Goal: Information Seeking & Learning: Understand process/instructions

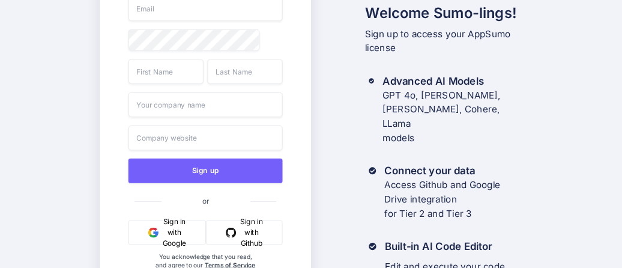
click at [181, 19] on input "email" at bounding box center [205, 8] width 154 height 25
type input "[EMAIL_ADDRESS][DOMAIN_NAME]"
type input "[PERSON_NAME]"
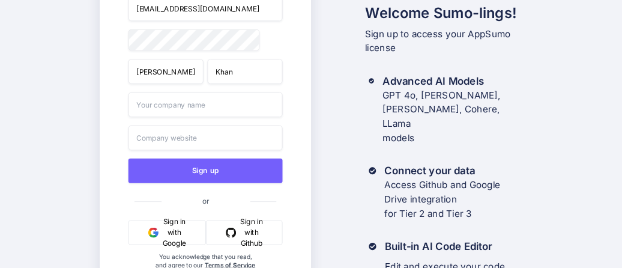
type input "Khan"
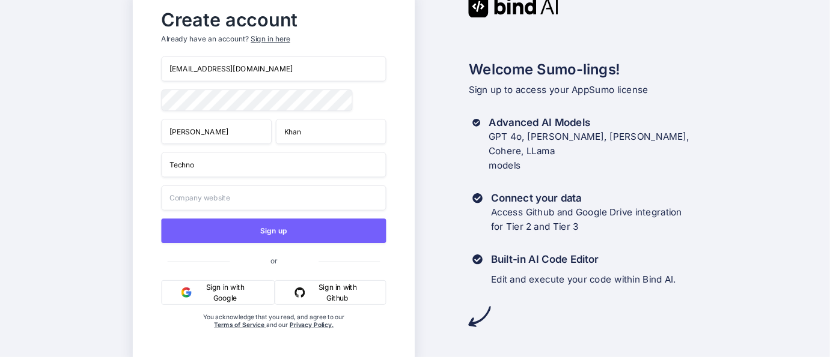
type input "Techno"
click at [187, 197] on input "text" at bounding box center [274, 198] width 225 height 25
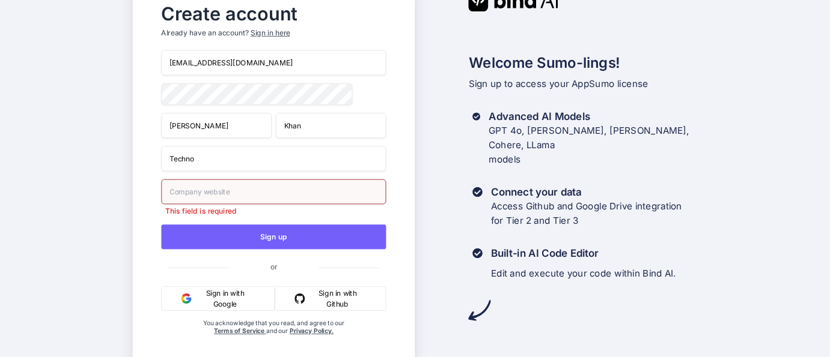
click at [270, 192] on input "text" at bounding box center [274, 192] width 225 height 25
type input "y"
type input "[DOMAIN_NAME]"
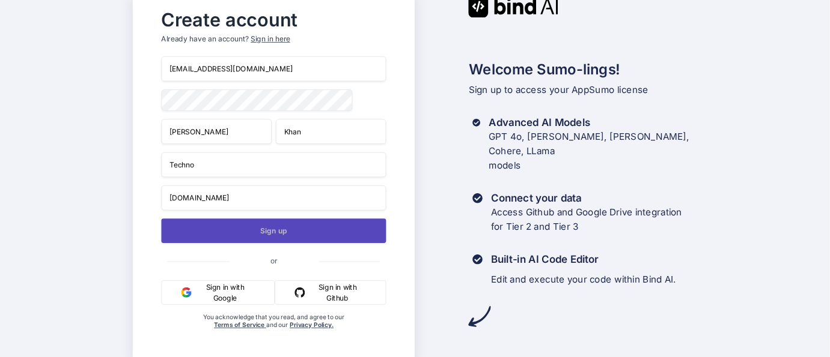
click at [281, 231] on button "Sign up" at bounding box center [274, 231] width 225 height 25
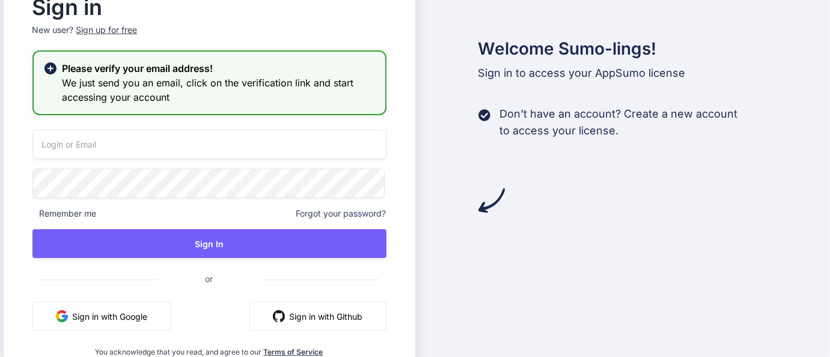
type input "[EMAIL_ADDRESS][DOMAIN_NAME]"
click at [79, 212] on span "Remember me" at bounding box center [64, 214] width 64 height 12
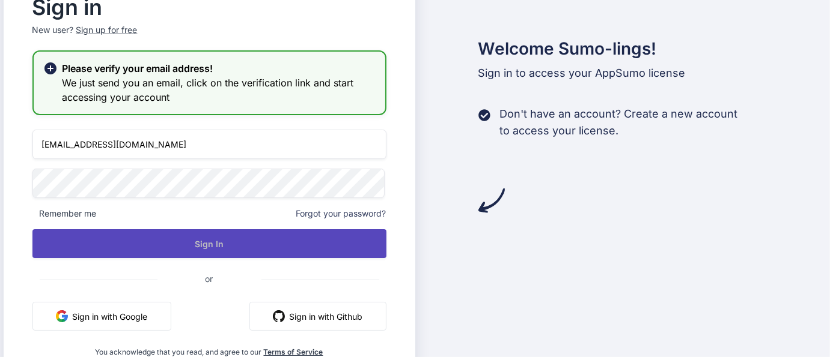
click at [206, 248] on button "Sign In" at bounding box center [209, 244] width 354 height 29
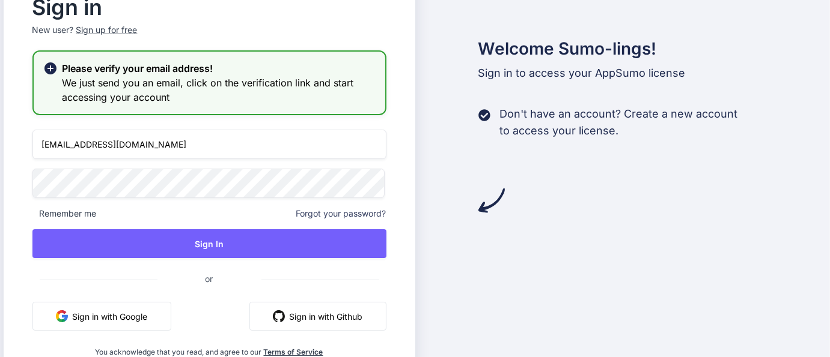
click at [36, 215] on span "Remember me" at bounding box center [64, 214] width 64 height 12
click at [53, 214] on span "Remember me" at bounding box center [64, 214] width 64 height 12
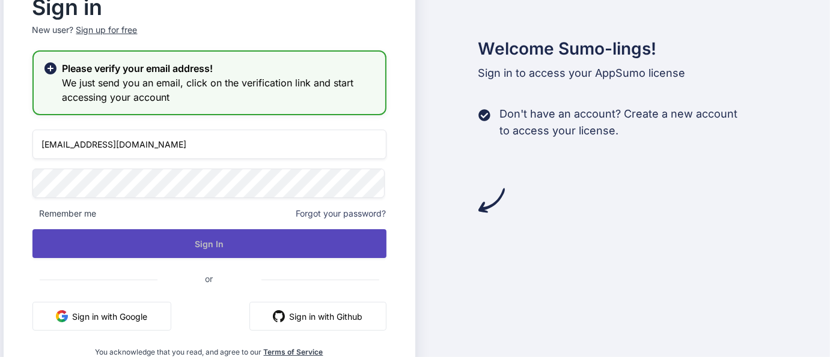
click at [209, 242] on button "Sign In" at bounding box center [209, 244] width 354 height 29
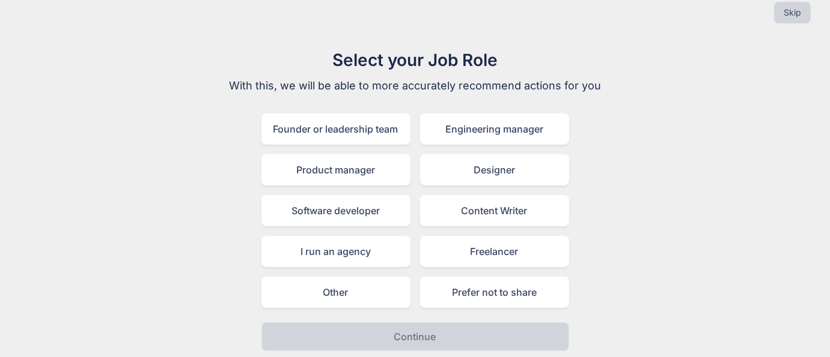
scroll to position [19, 0]
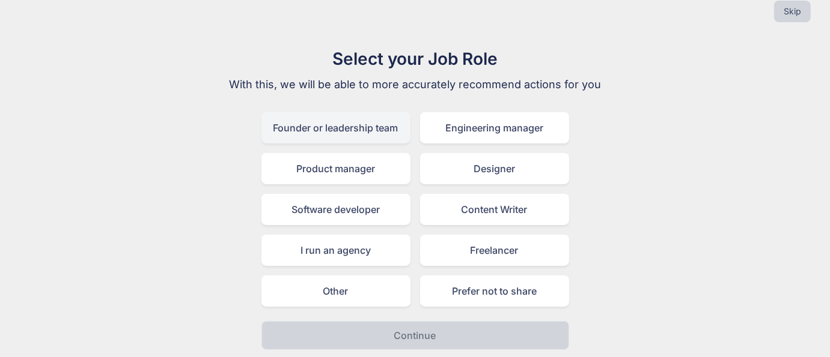
click at [361, 129] on div "Founder or leadership team" at bounding box center [335, 127] width 149 height 31
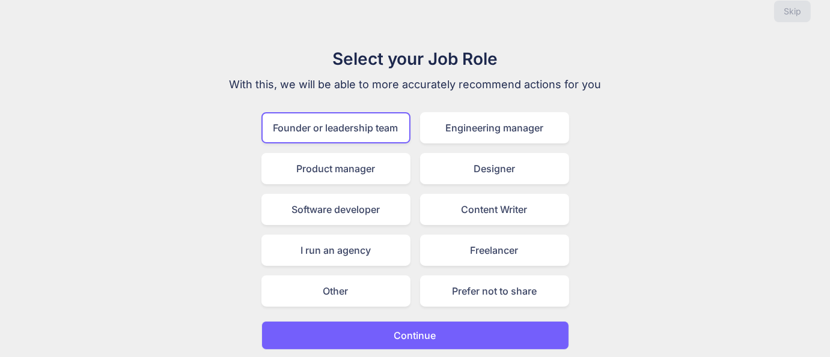
click at [448, 267] on button "Continue" at bounding box center [415, 335] width 308 height 29
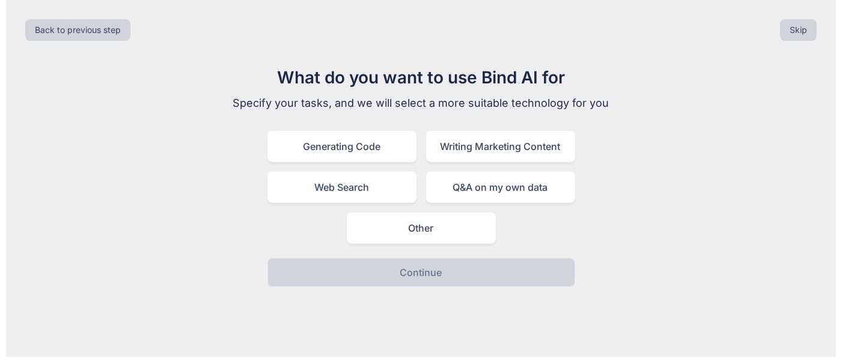
scroll to position [0, 0]
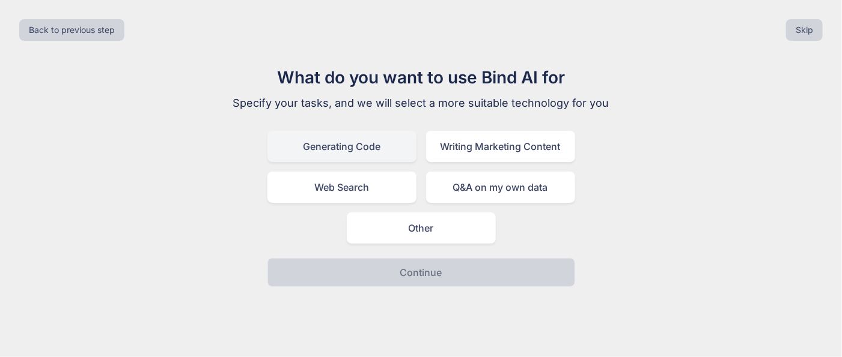
click at [371, 150] on div "Generating Code" at bounding box center [341, 146] width 149 height 31
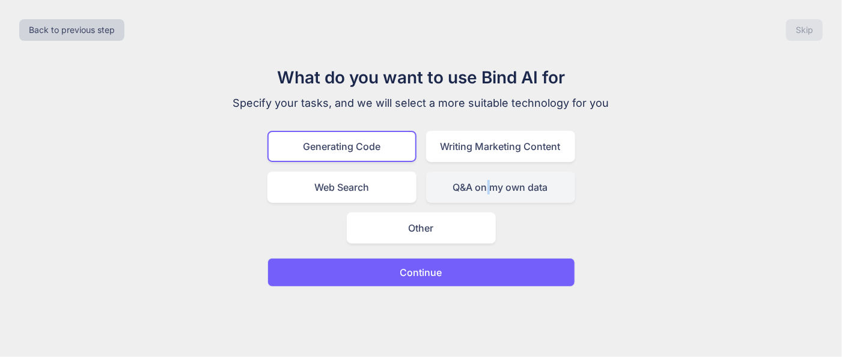
click at [490, 184] on div "Q&A on my own data" at bounding box center [500, 187] width 149 height 31
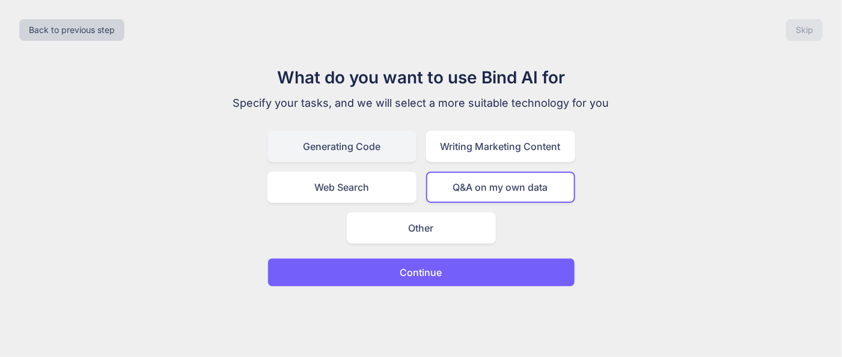
click at [368, 145] on div "Generating Code" at bounding box center [341, 146] width 149 height 31
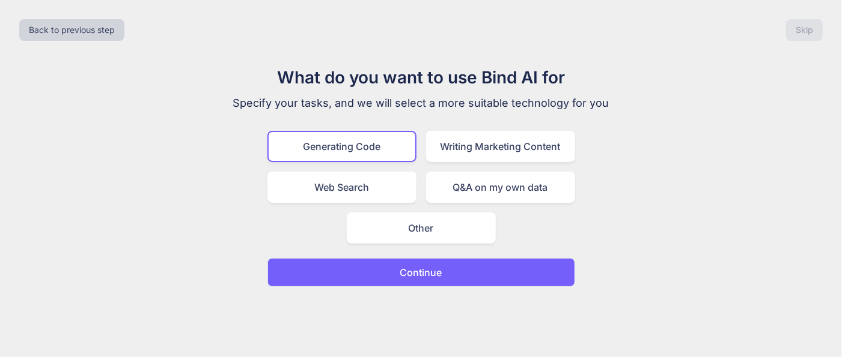
click at [446, 267] on button "Continue" at bounding box center [421, 272] width 308 height 29
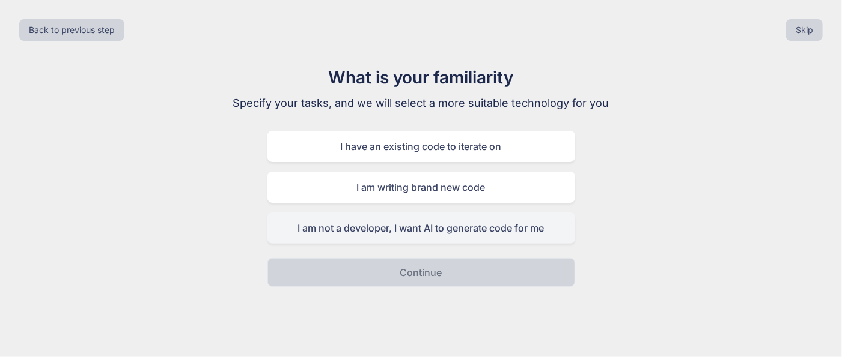
click at [457, 228] on div "I am not a developer, I want AI to generate code for me" at bounding box center [421, 228] width 308 height 31
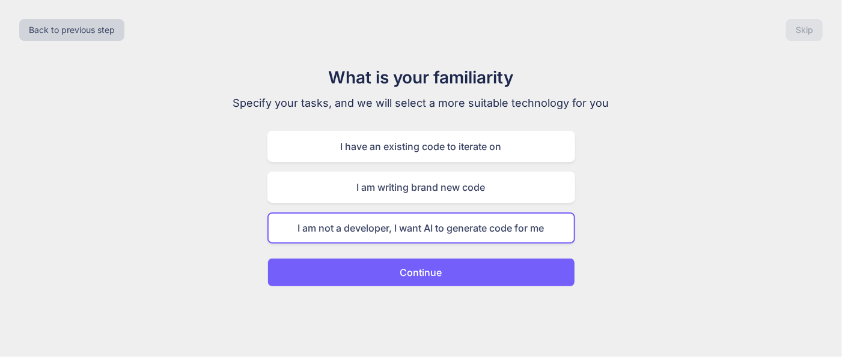
click at [453, 267] on button "Continue" at bounding box center [421, 272] width 308 height 29
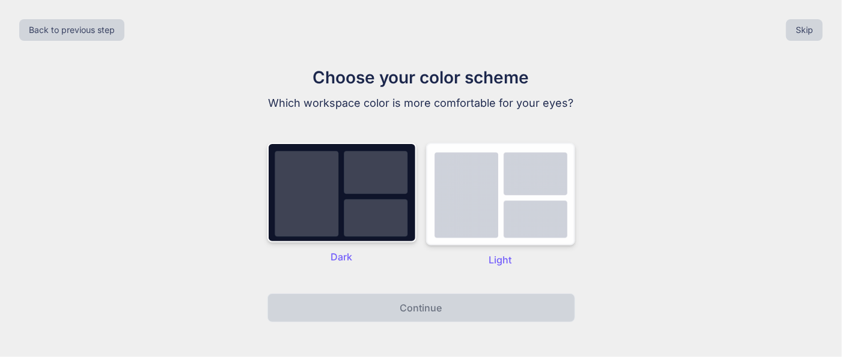
click at [529, 171] on img at bounding box center [500, 194] width 149 height 103
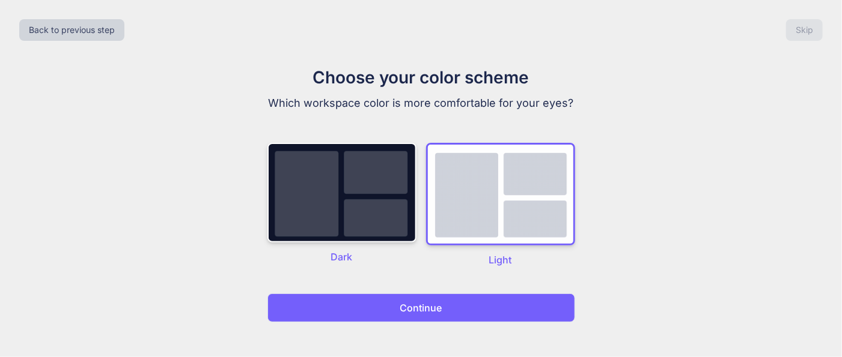
click at [428, 267] on p "Continue" at bounding box center [421, 308] width 42 height 14
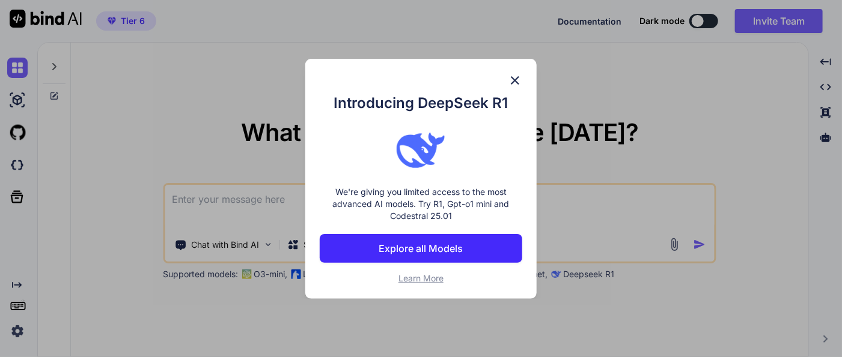
click at [448, 257] on button "Explore all Models" at bounding box center [421, 248] width 202 height 29
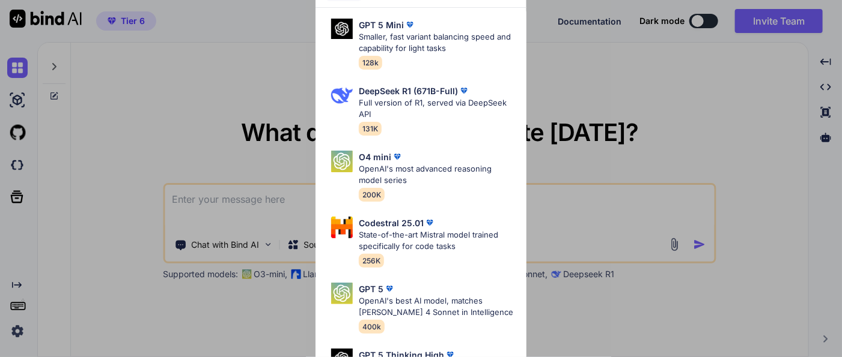
click at [613, 230] on div "All GPT 5 Mini Smaller, fast variant balancing speed and capability for light t…" at bounding box center [421, 178] width 842 height 357
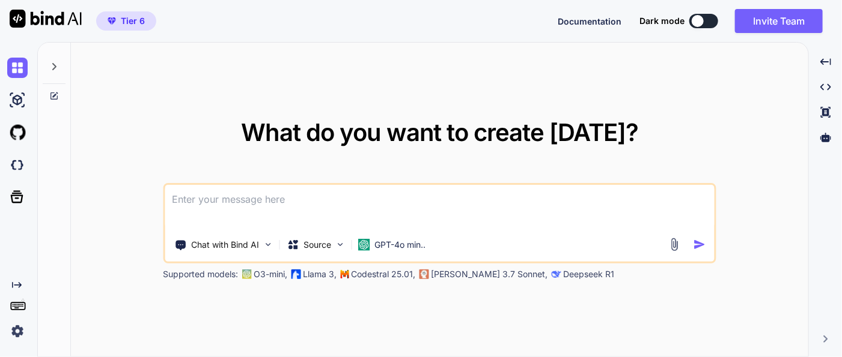
click at [127, 19] on span "Tier 6" at bounding box center [133, 21] width 24 height 12
click at [130, 109] on div "What do you want to create [DATE]? Chat with Bind AI Source GPT-4o min.. Suppor…" at bounding box center [439, 200] width 737 height 315
click at [622, 97] on div "What do you want to create [DATE]? Chat with Bind AI Source GPT-4o min.. Suppor…" at bounding box center [439, 200] width 737 height 315
click at [622, 246] on img at bounding box center [675, 245] width 14 height 14
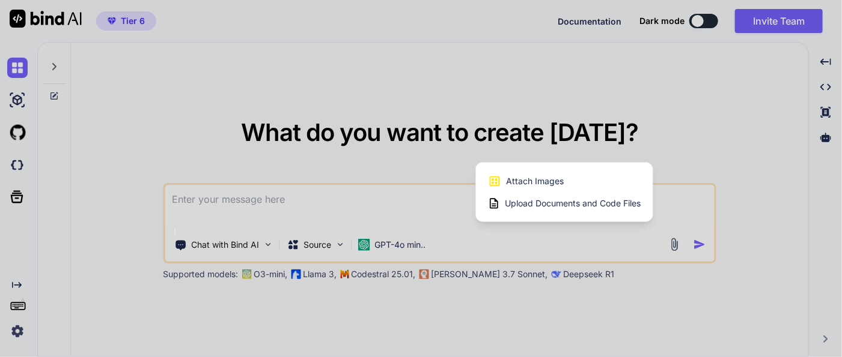
click at [506, 267] on div at bounding box center [421, 178] width 842 height 357
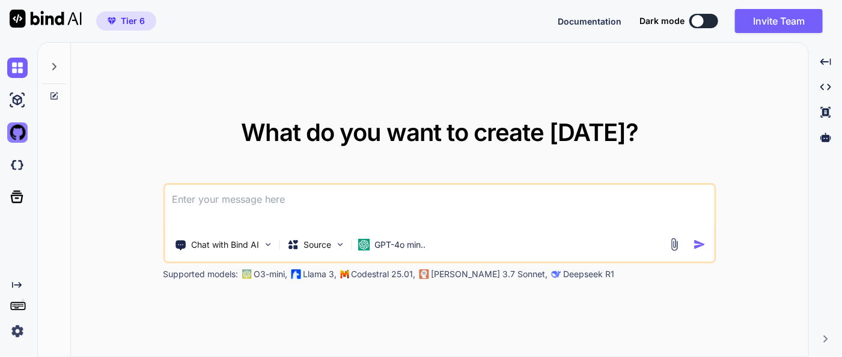
click at [17, 133] on img at bounding box center [17, 133] width 20 height 20
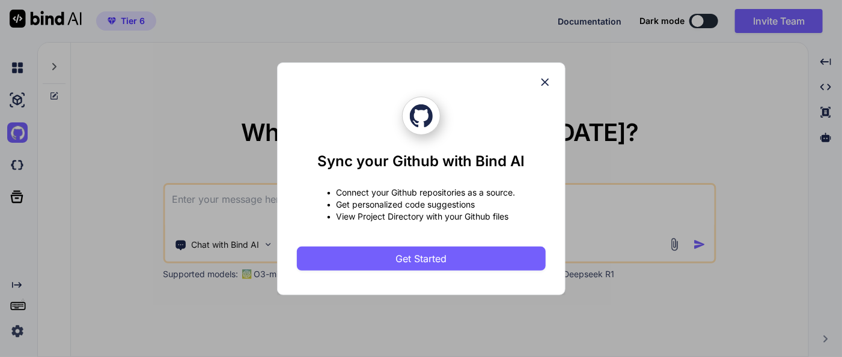
click at [538, 84] on icon at bounding box center [544, 82] width 13 height 13
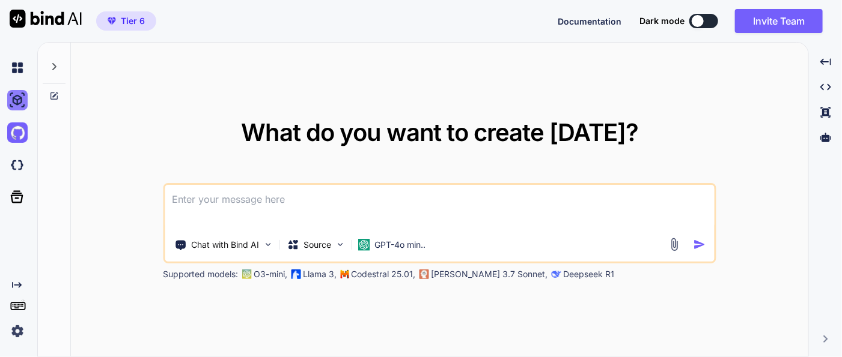
click at [13, 103] on img at bounding box center [17, 100] width 20 height 20
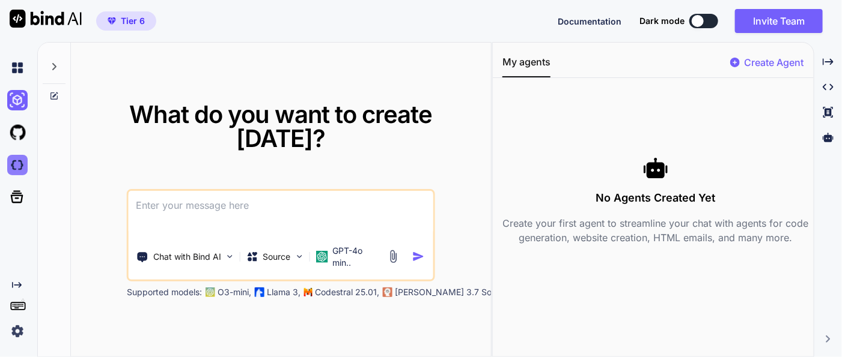
click at [17, 171] on img at bounding box center [17, 165] width 20 height 20
click at [12, 267] on img at bounding box center [17, 331] width 20 height 20
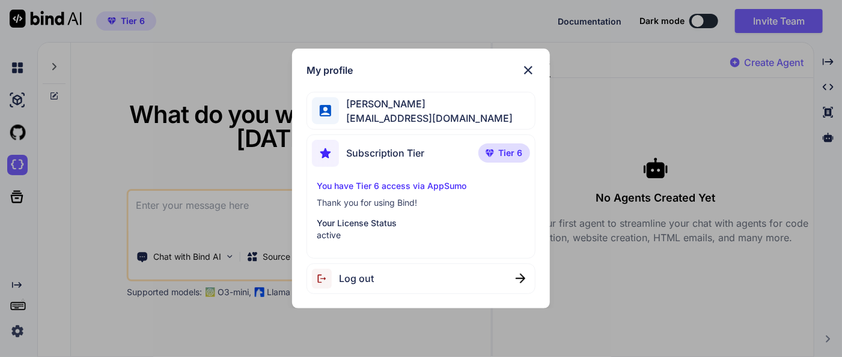
click at [526, 65] on img at bounding box center [528, 70] width 14 height 14
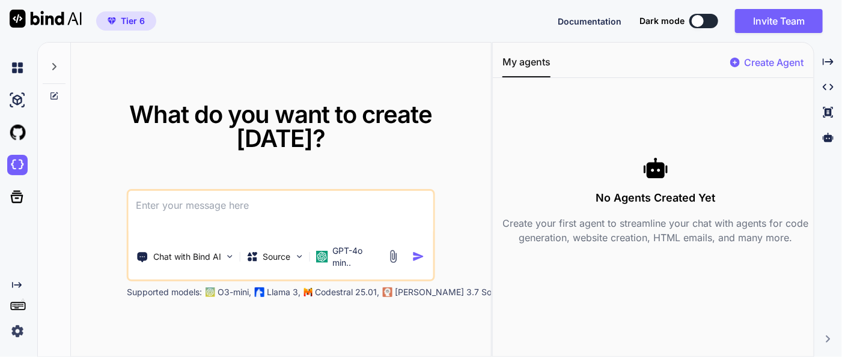
click at [57, 93] on icon at bounding box center [54, 94] width 5 height 5
click at [55, 95] on icon at bounding box center [54, 96] width 10 height 10
click at [53, 67] on icon at bounding box center [54, 67] width 10 height 10
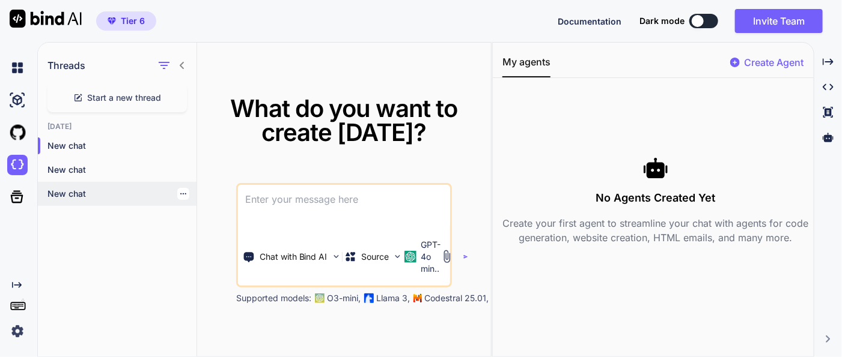
click at [180, 196] on icon "button" at bounding box center [183, 193] width 7 height 7
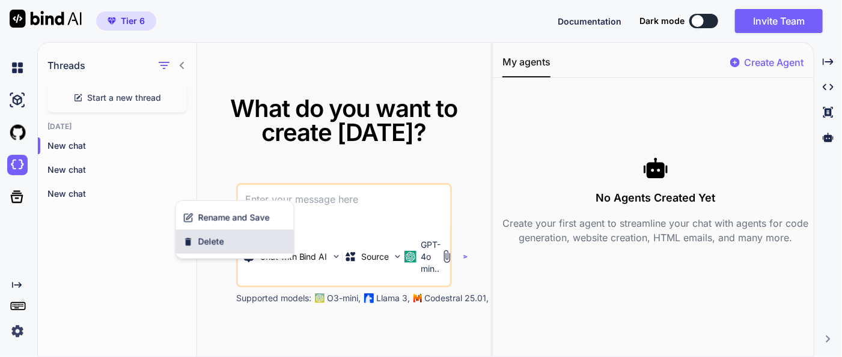
click at [205, 244] on span "Delete" at bounding box center [211, 242] width 26 height 12
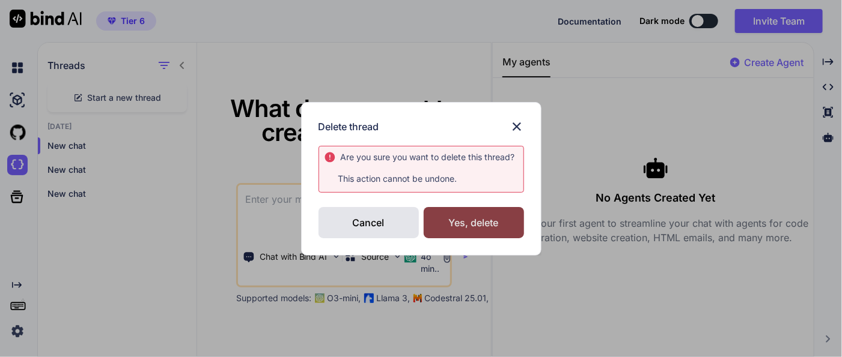
click at [469, 231] on div "Yes, delete" at bounding box center [474, 222] width 100 height 31
click at [159, 226] on div "Delete thread Are you sure you want to delete this thread ? This action cannot …" at bounding box center [421, 178] width 842 height 357
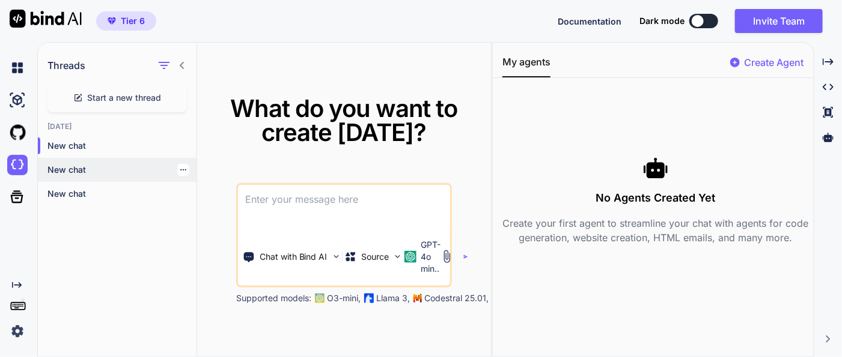
click at [180, 168] on icon "button" at bounding box center [183, 169] width 7 height 7
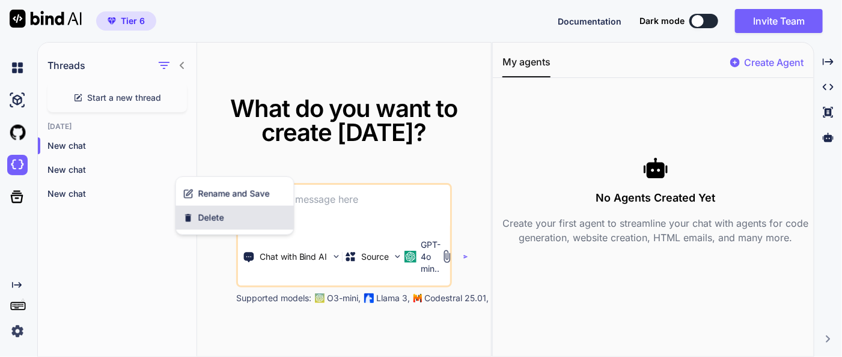
click at [204, 222] on span "Delete" at bounding box center [211, 218] width 26 height 12
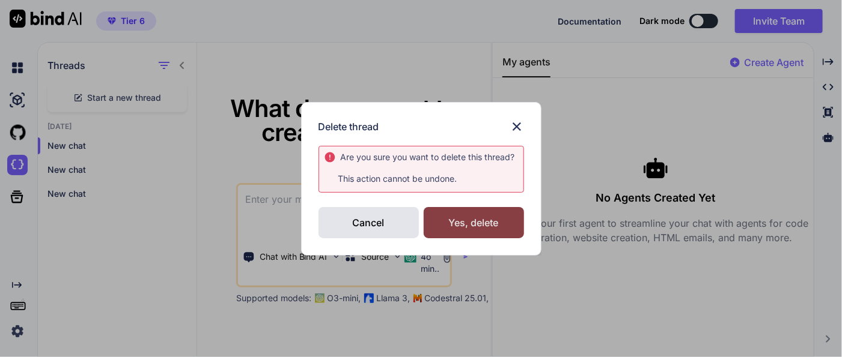
click at [490, 224] on div "Yes, delete" at bounding box center [474, 222] width 100 height 31
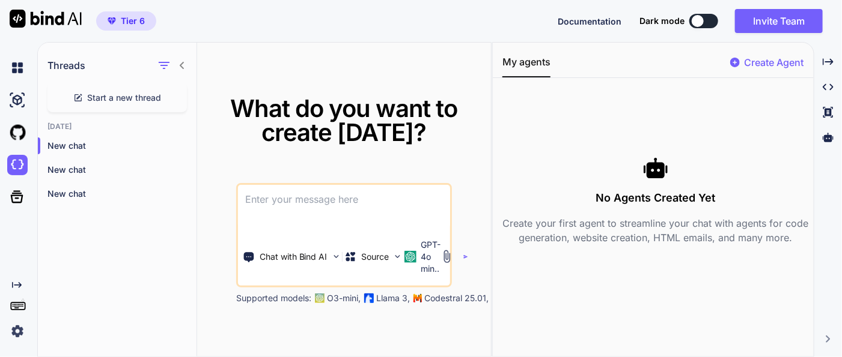
drag, startPoint x: 569, startPoint y: 22, endPoint x: 535, endPoint y: 23, distance: 33.7
click at [535, 23] on div "Tier 6 Documentation Dark mode Invite Team Created with Pixso." at bounding box center [421, 21] width 842 height 42
click at [570, 25] on span "Documentation" at bounding box center [590, 21] width 64 height 10
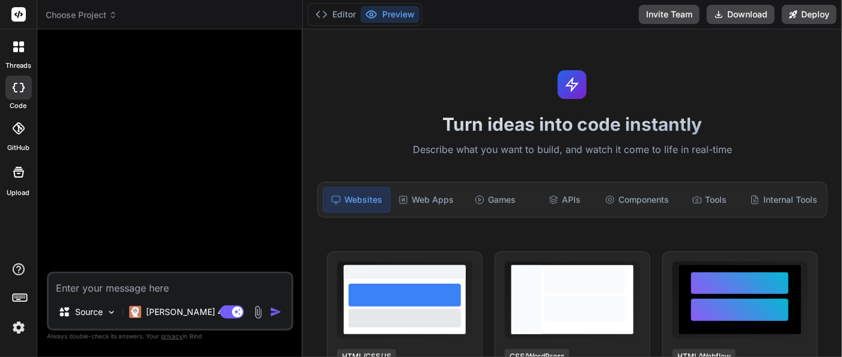
type textarea "x"
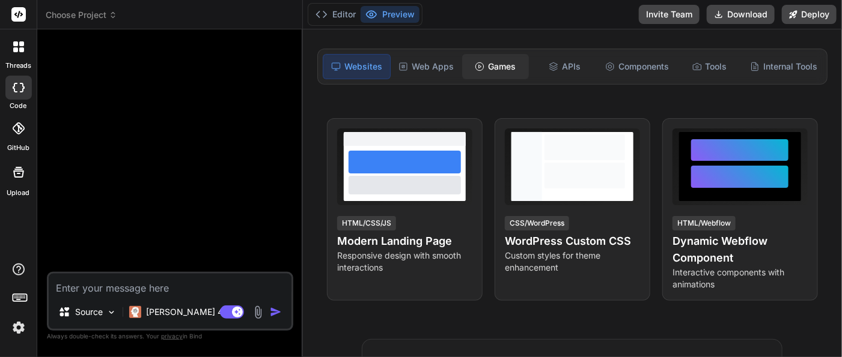
click at [498, 71] on div "Games" at bounding box center [495, 66] width 67 height 25
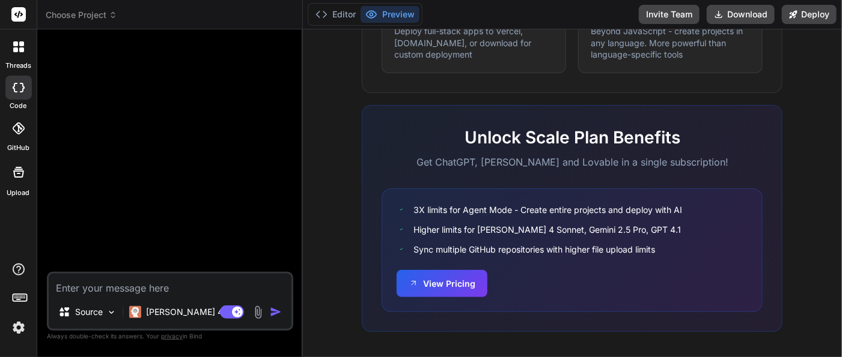
scroll to position [799, 0]
click at [435, 282] on button "View Pricing" at bounding box center [442, 282] width 91 height 27
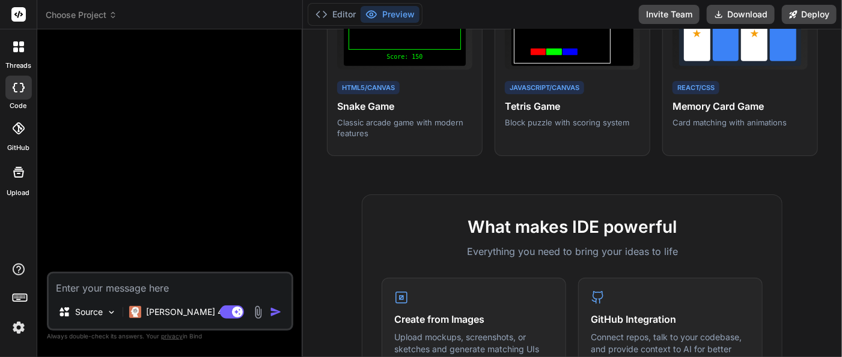
scroll to position [131, 0]
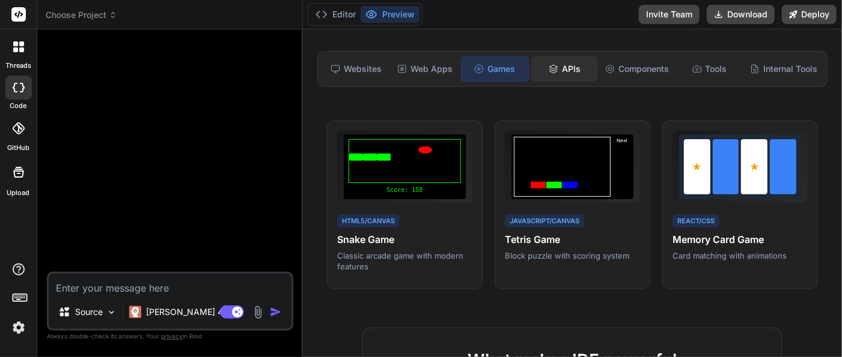
click at [558, 70] on div "APIs" at bounding box center [564, 68] width 67 height 25
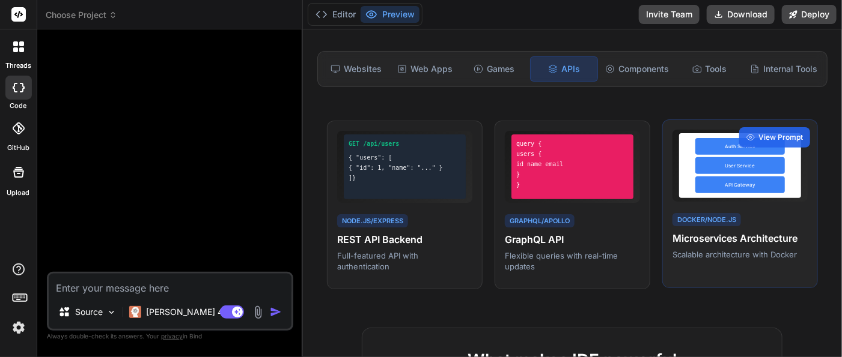
scroll to position [0, 0]
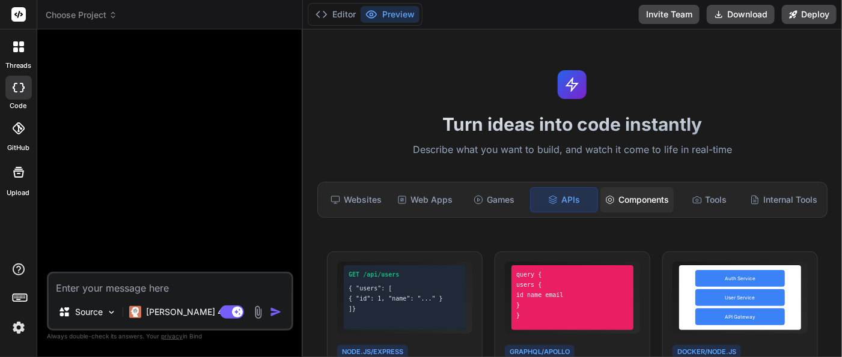
click at [637, 193] on div "Components" at bounding box center [636, 199] width 73 height 25
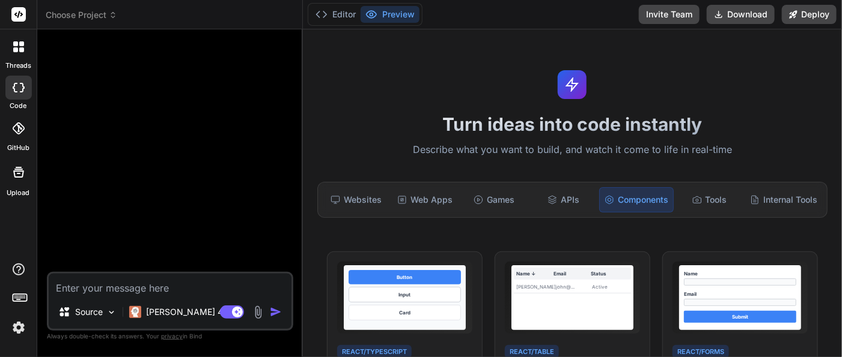
scroll to position [133, 0]
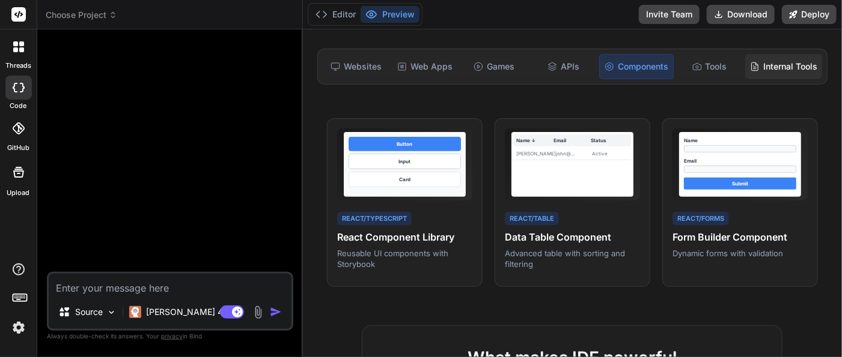
click at [768, 67] on div "Internal Tools" at bounding box center [783, 66] width 77 height 25
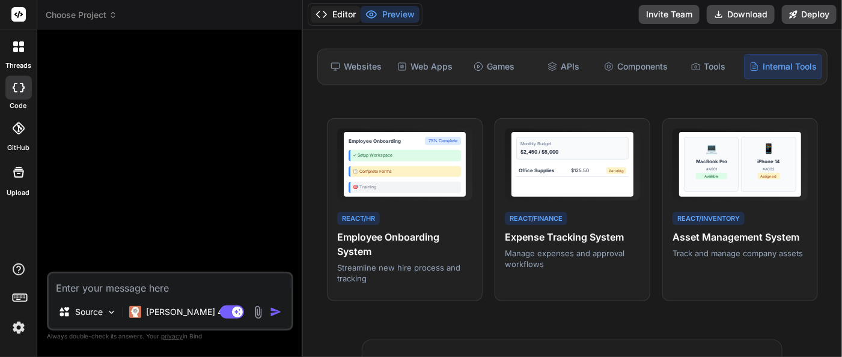
click at [335, 13] on button "Editor" at bounding box center [336, 14] width 50 height 17
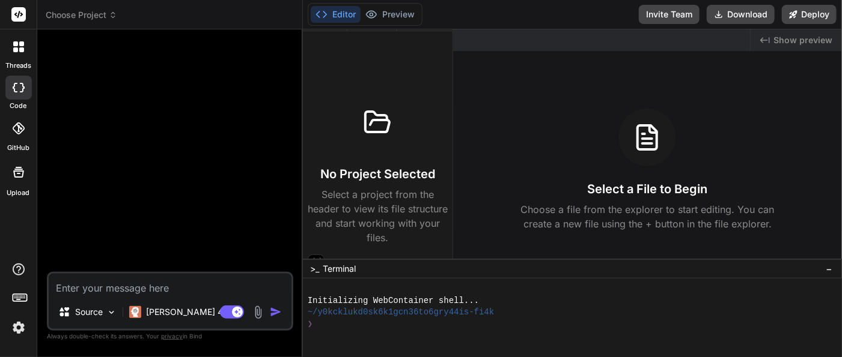
scroll to position [31, 0]
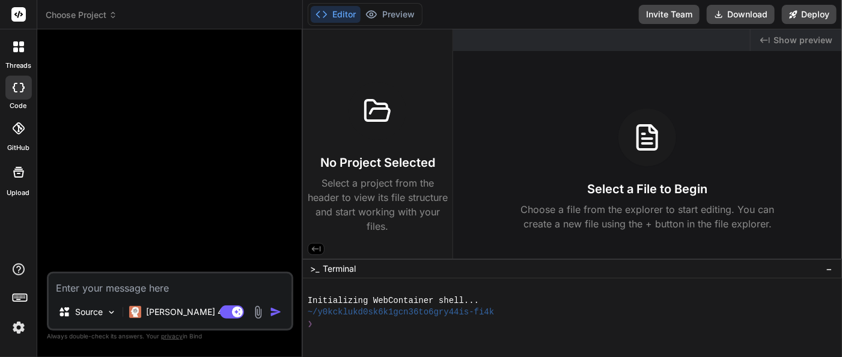
click at [93, 16] on span "Choose Project" at bounding box center [81, 15] width 71 height 12
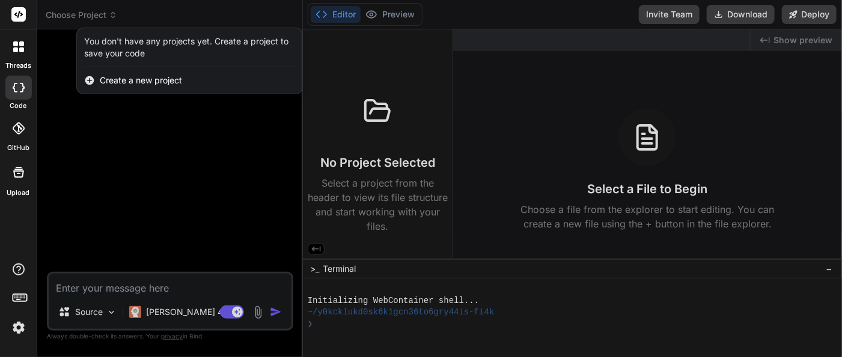
click at [110, 162] on div at bounding box center [421, 178] width 842 height 357
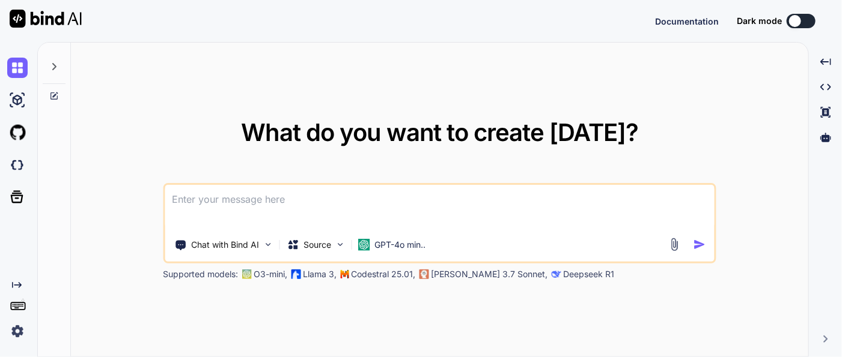
click at [52, 124] on div at bounding box center [54, 200] width 33 height 315
click at [51, 64] on icon at bounding box center [54, 67] width 10 height 10
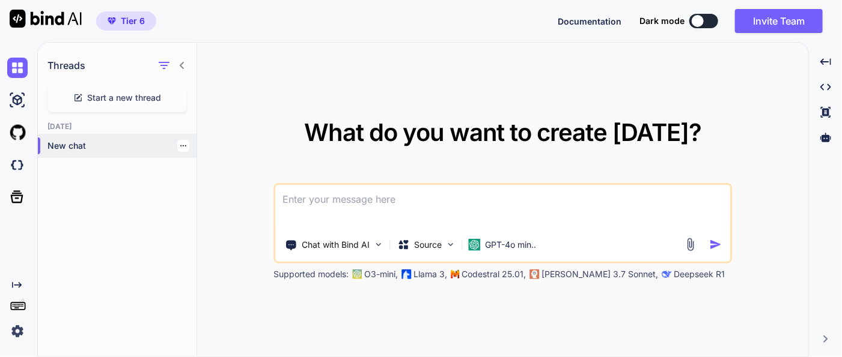
click at [91, 148] on p "New chat" at bounding box center [121, 146] width 149 height 12
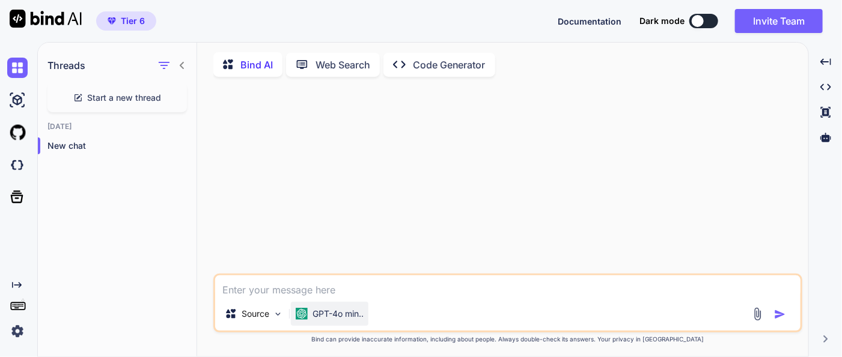
click at [347, 315] on p "GPT-4o min.." at bounding box center [337, 314] width 51 height 12
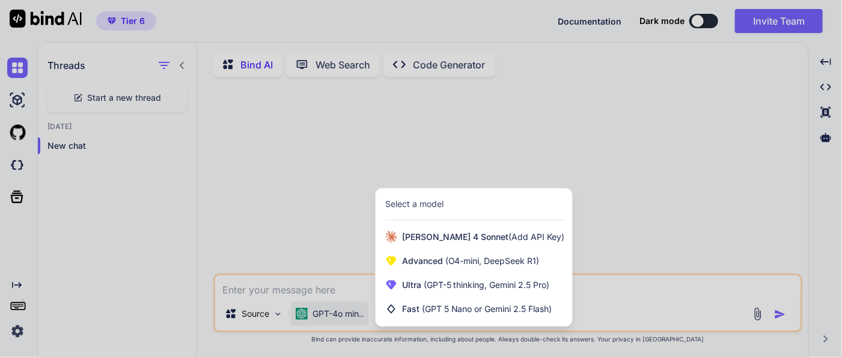
click at [347, 231] on div at bounding box center [421, 178] width 842 height 357
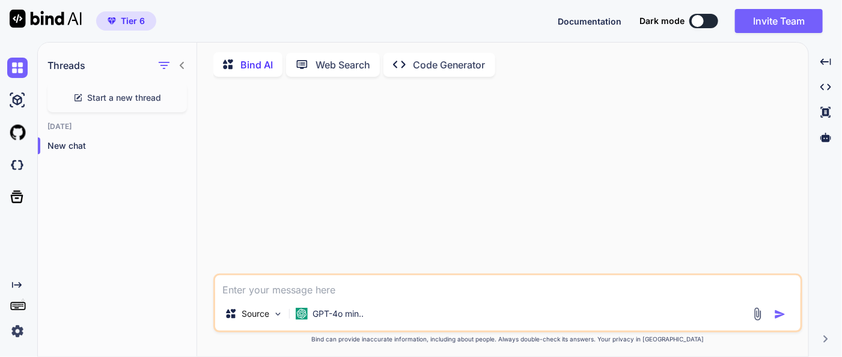
click at [392, 300] on div "Source GPT-4o min.." at bounding box center [507, 303] width 589 height 59
click at [460, 67] on p "Code Generator" at bounding box center [449, 65] width 73 height 14
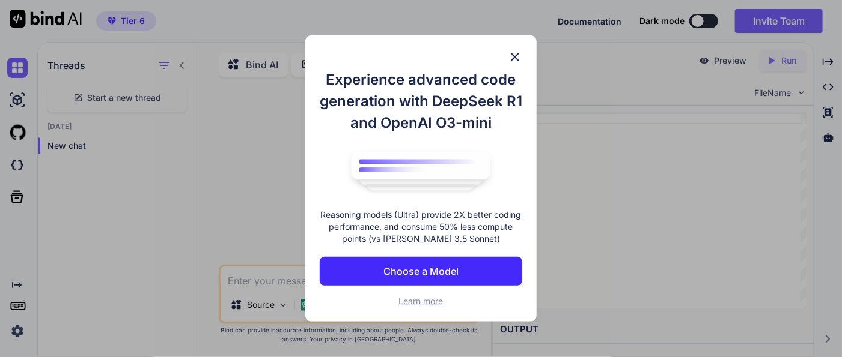
click at [514, 47] on div "Experience advanced code generation with DeepSeek R1 and OpenAI O3-mini Reasoni…" at bounding box center [420, 178] width 231 height 287
click at [514, 56] on img at bounding box center [515, 57] width 14 height 14
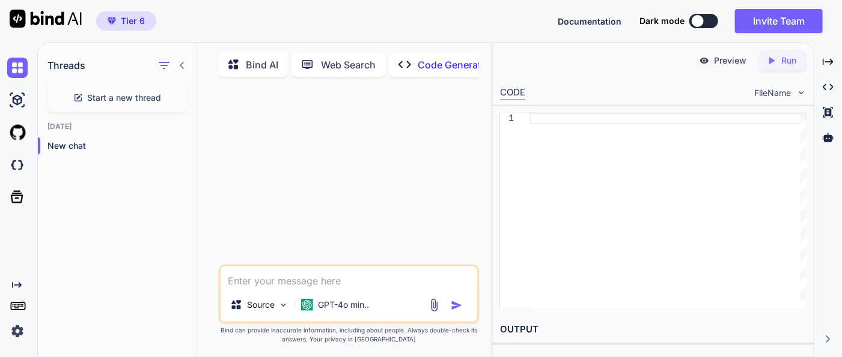
click at [403, 196] on div at bounding box center [350, 176] width 258 height 178
click at [613, 168] on div at bounding box center [667, 211] width 277 height 196
click at [330, 71] on p "Web Search" at bounding box center [348, 65] width 55 height 14
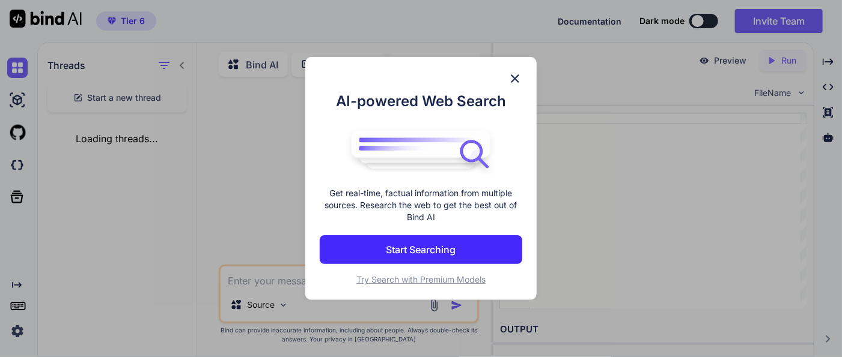
scroll to position [4, 0]
click at [517, 77] on img at bounding box center [515, 78] width 14 height 14
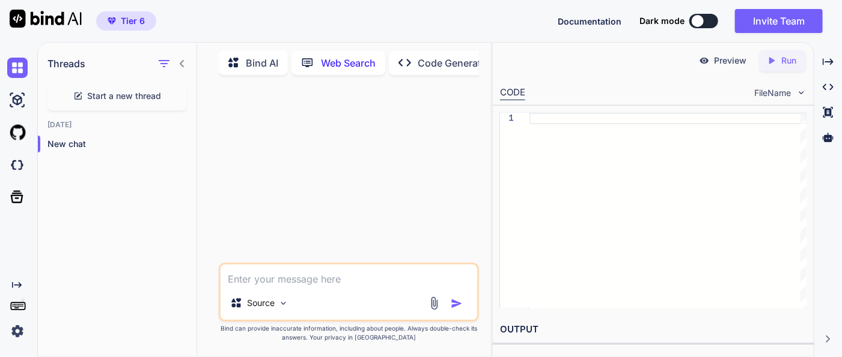
click at [321, 296] on div "Source" at bounding box center [349, 305] width 257 height 29
click at [282, 307] on img at bounding box center [283, 304] width 10 height 10
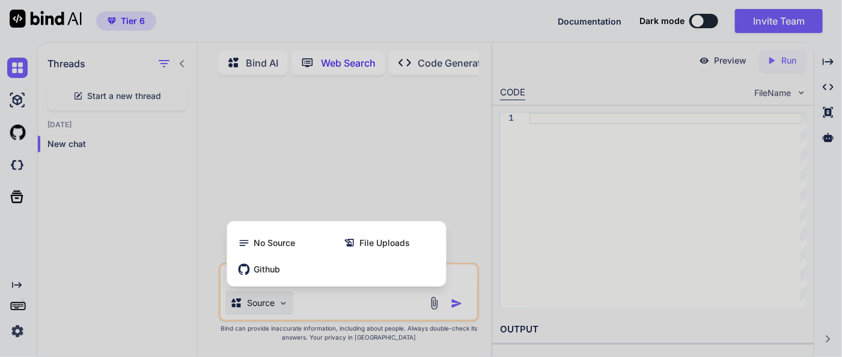
click at [282, 307] on div at bounding box center [421, 178] width 842 height 357
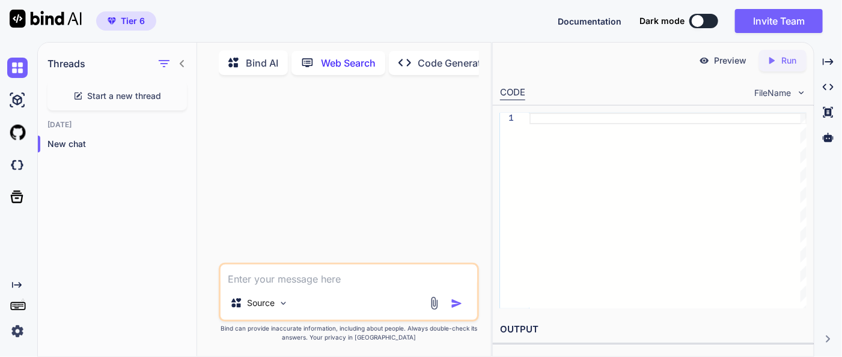
click at [278, 233] on div at bounding box center [350, 174] width 258 height 178
click at [270, 124] on div at bounding box center [350, 174] width 258 height 178
click at [260, 62] on p "Bind AI" at bounding box center [262, 63] width 32 height 14
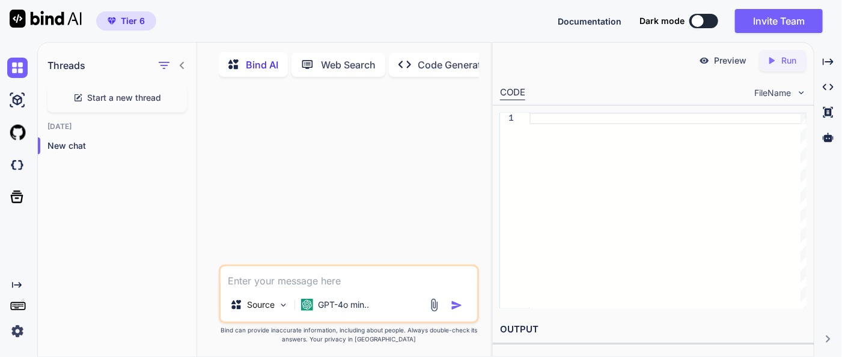
click at [272, 185] on div at bounding box center [350, 176] width 258 height 178
click at [249, 288] on textarea at bounding box center [349, 278] width 257 height 22
type textarea "x"
type textarea "h"
type textarea "x"
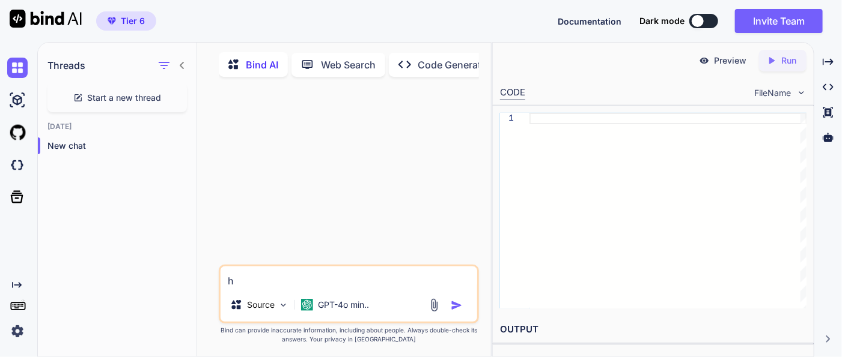
type textarea "ho"
type textarea "x"
type textarea "how"
type textarea "x"
type textarea "how"
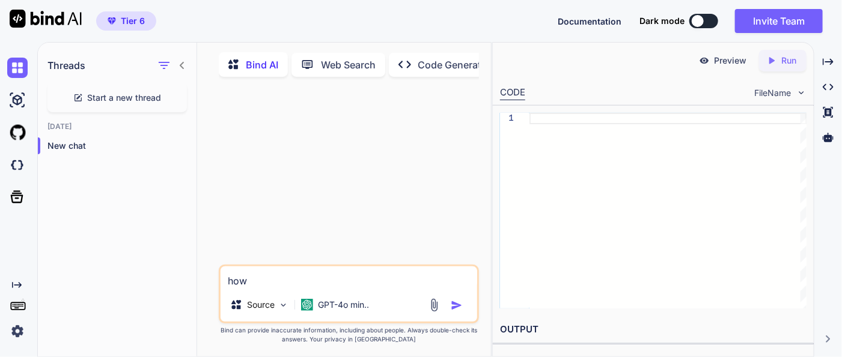
type textarea "x"
type textarea "how d"
type textarea "x"
type textarea "how do"
type textarea "x"
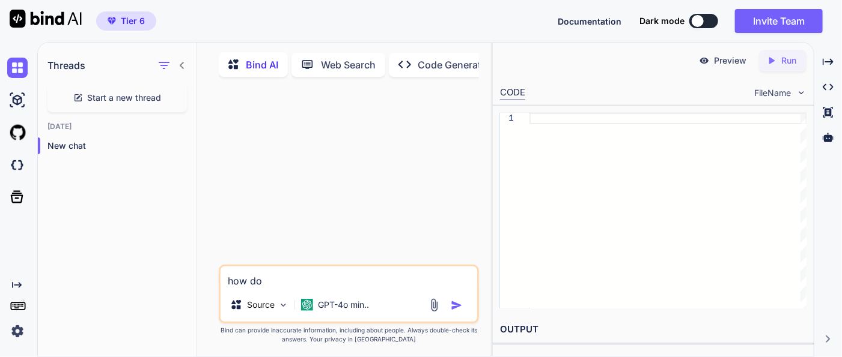
type textarea "how do"
type textarea "x"
type textarea "how do i"
type textarea "x"
type textarea "how do i"
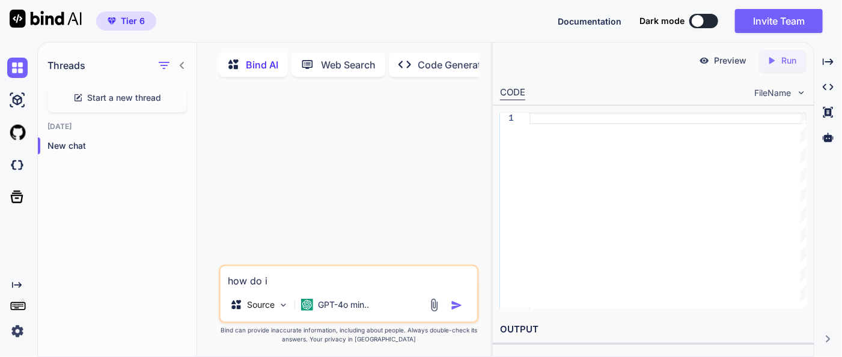
type textarea "x"
type textarea "how do i u"
type textarea "x"
type textarea "how do i us"
type textarea "x"
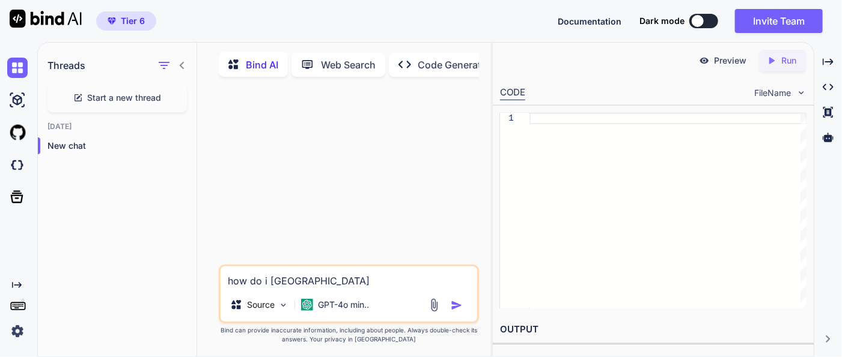
type textarea "how do i use"
type textarea "x"
type textarea "how do i use"
type textarea "x"
type textarea "how do i use b"
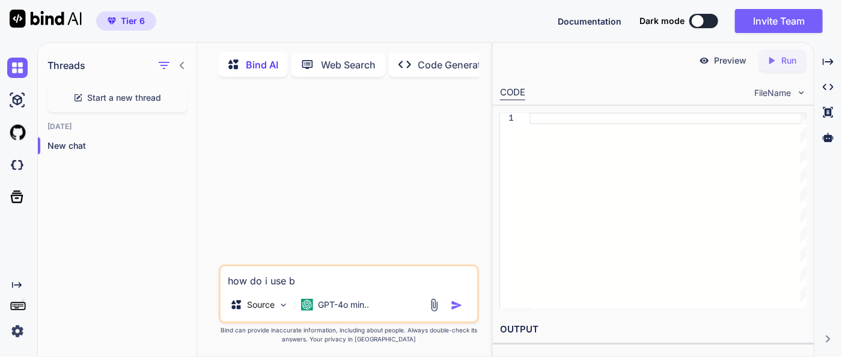
type textarea "x"
type textarea "how do i use bi"
type textarea "x"
type textarea "how do i use bin"
type textarea "x"
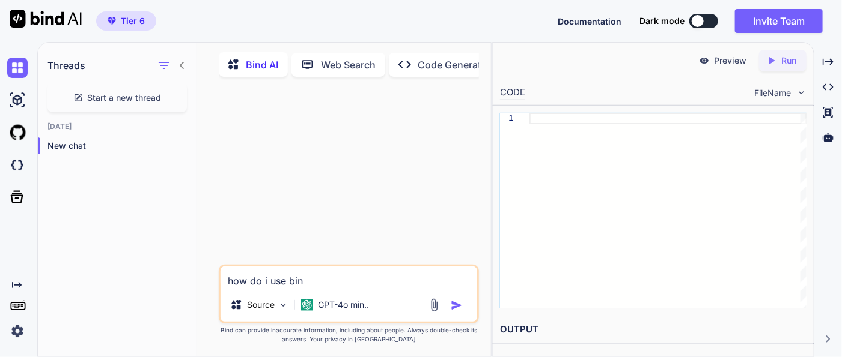
type textarea "how do i use bind"
type textarea "x"
type textarea "how do i use bind"
type textarea "x"
type textarea "how do i use bind A"
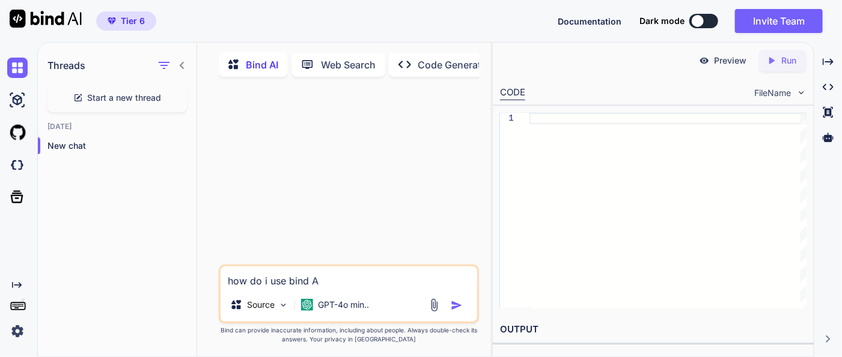
type textarea "x"
type textarea "how do i use bind AI"
type textarea "x"
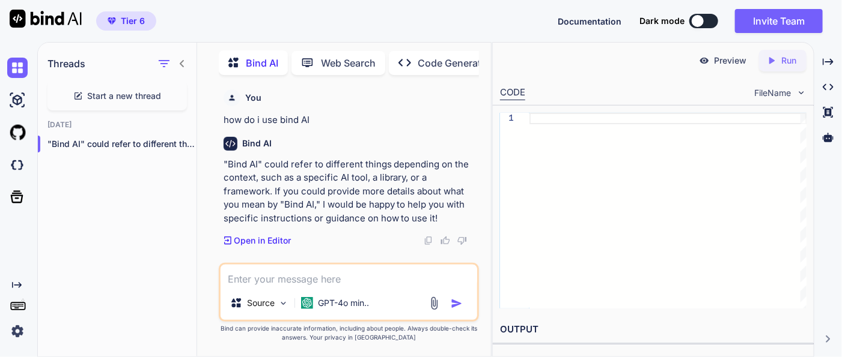
click at [255, 280] on textarea at bounding box center [349, 276] width 257 height 22
click at [260, 281] on textarea at bounding box center [349, 276] width 257 height 22
click at [278, 302] on img at bounding box center [283, 304] width 10 height 10
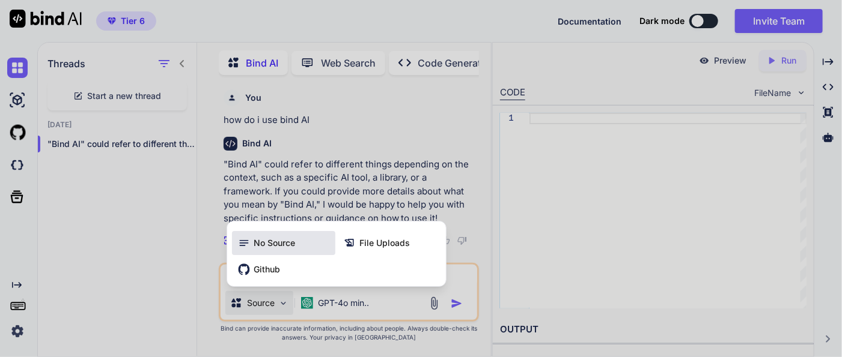
click at [273, 245] on span "No Source" at bounding box center [274, 243] width 41 height 12
type textarea "x"
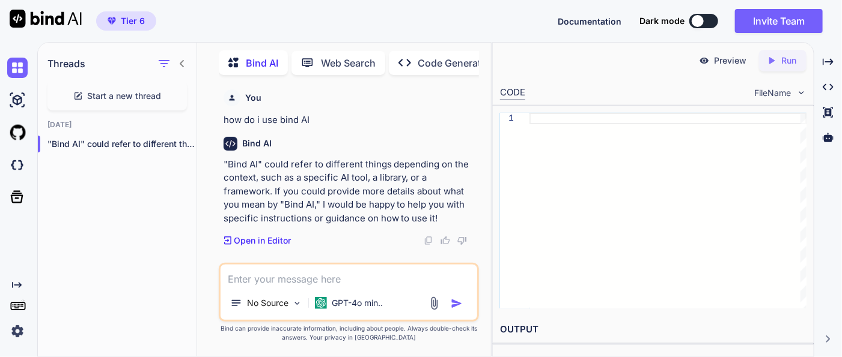
click at [304, 285] on textarea at bounding box center [349, 276] width 257 height 22
